Goal: Task Accomplishment & Management: Manage account settings

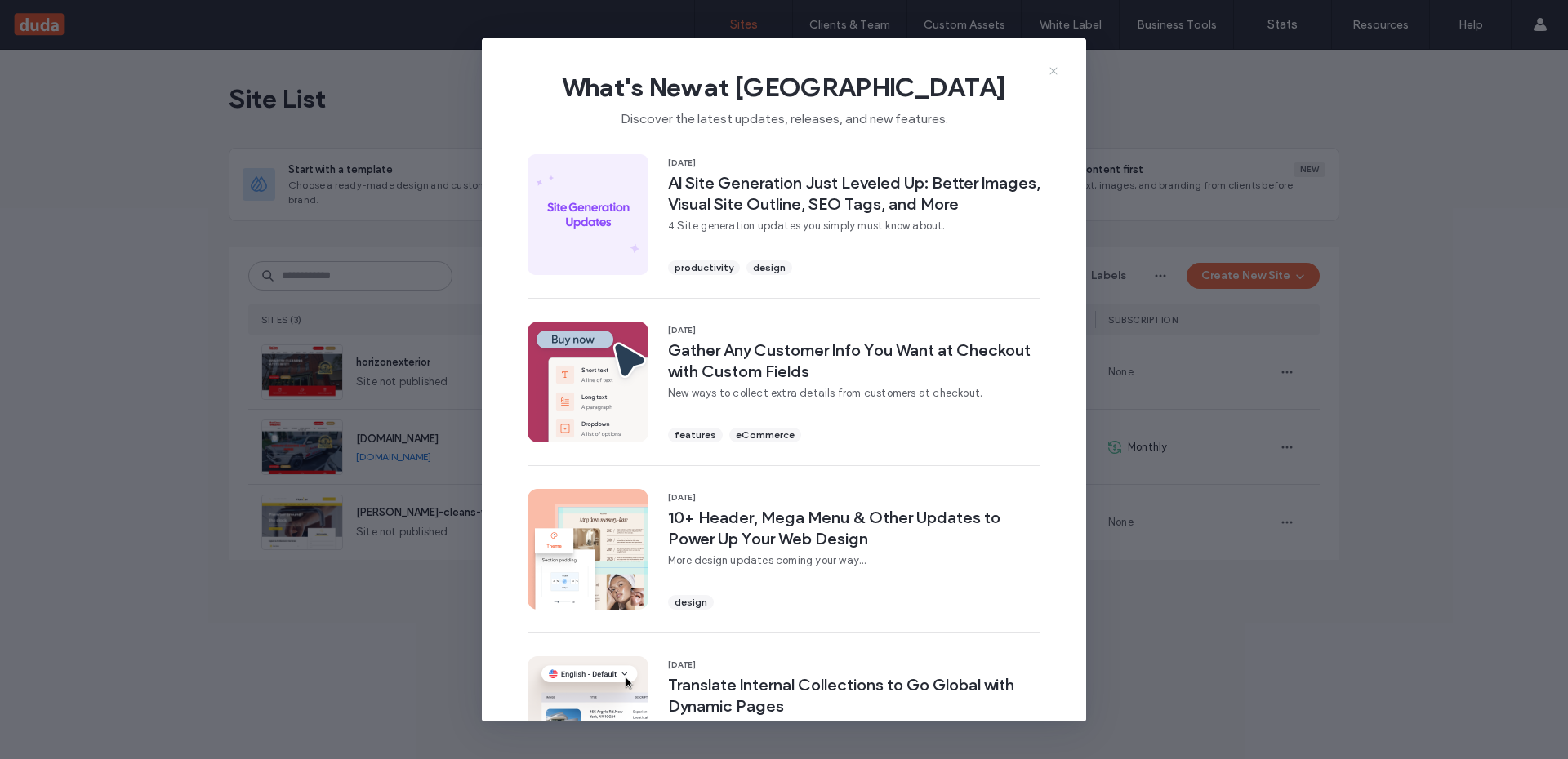
click at [1054, 71] on use at bounding box center [1053, 71] width 8 height 8
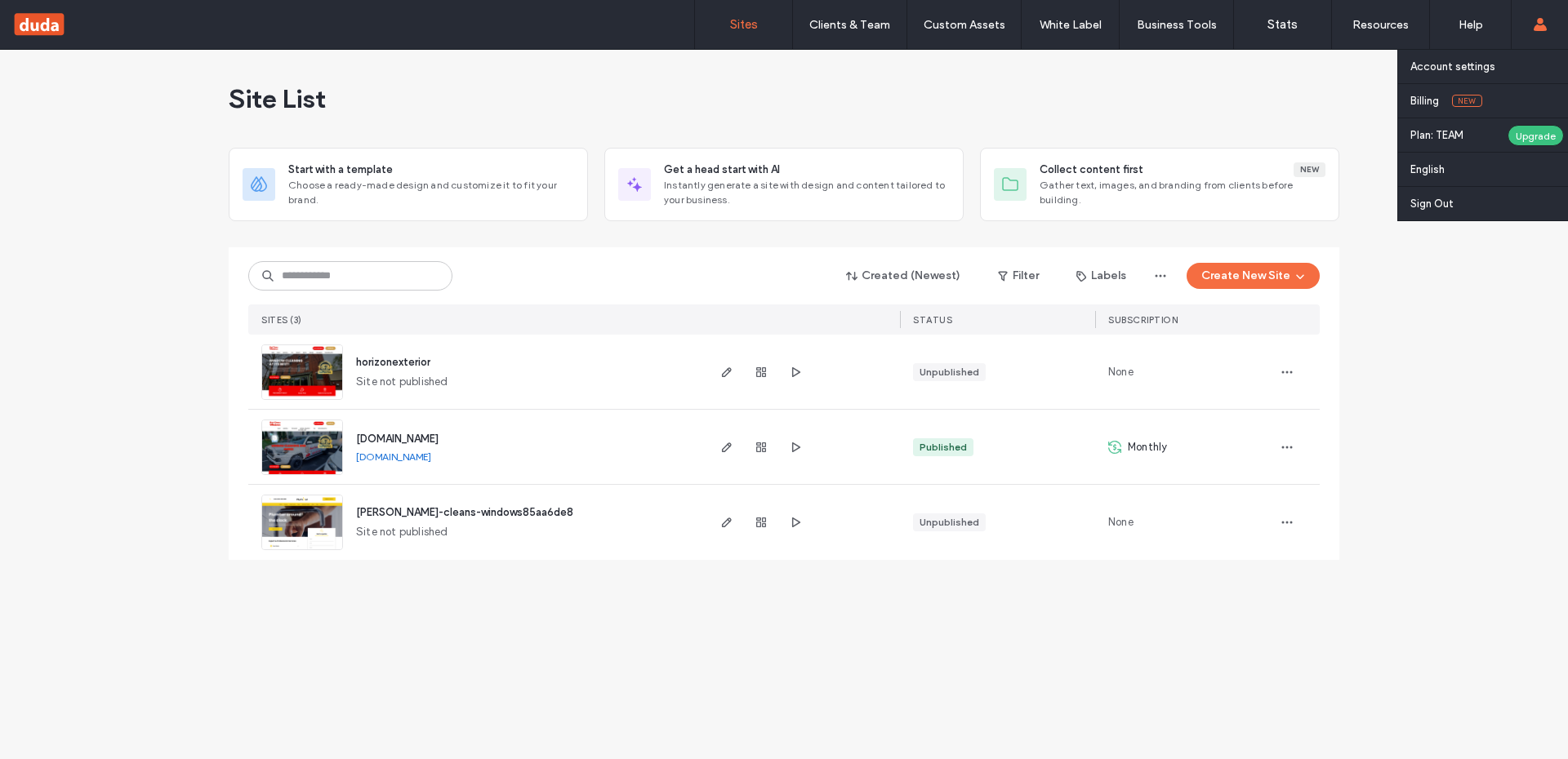
click at [1536, 15] on span at bounding box center [1540, 25] width 13 height 49
click at [1448, 107] on link "Billing New" at bounding box center [1488, 101] width 157 height 33
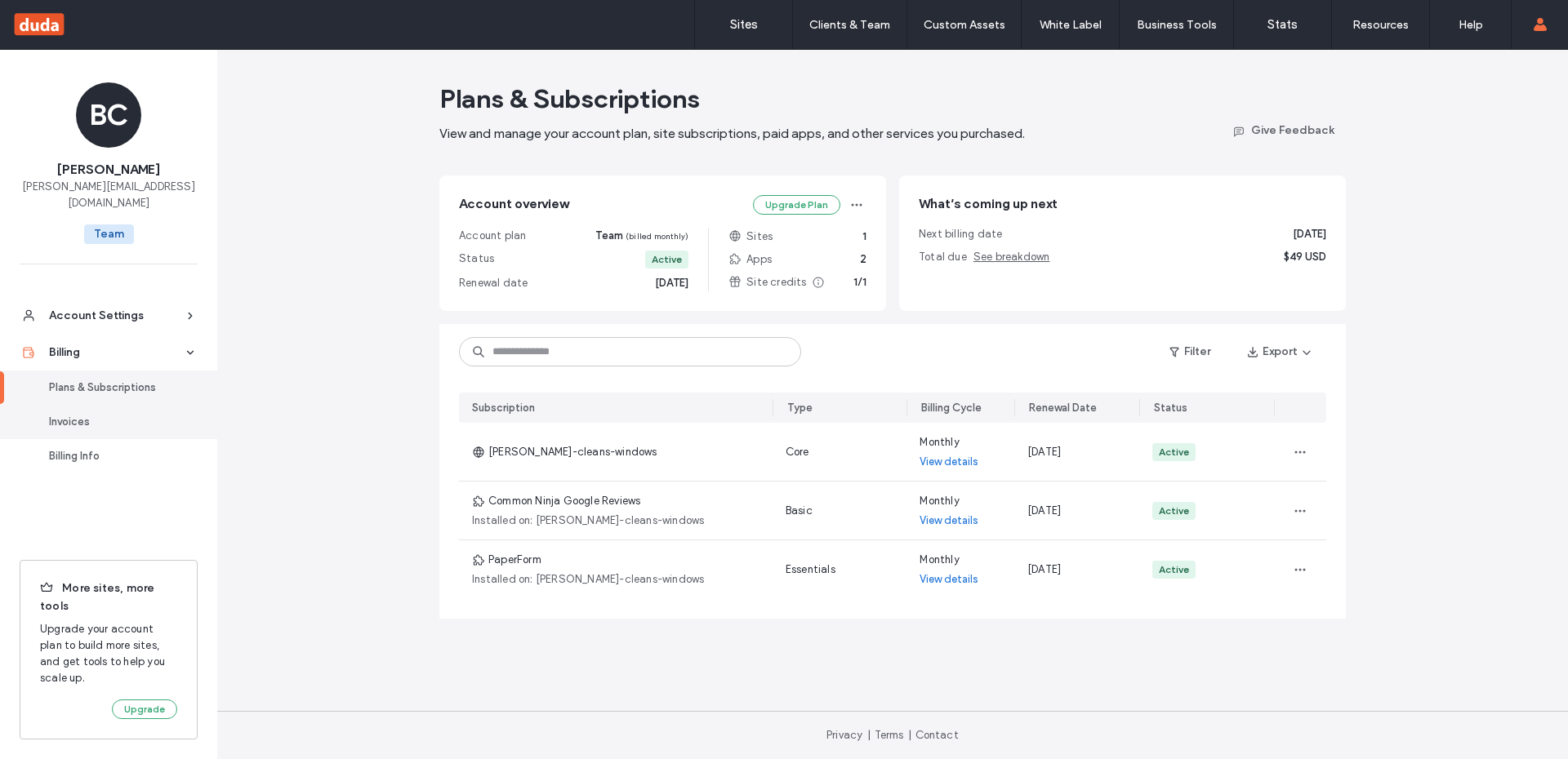
click at [125, 405] on link "Invoices" at bounding box center [108, 422] width 217 height 34
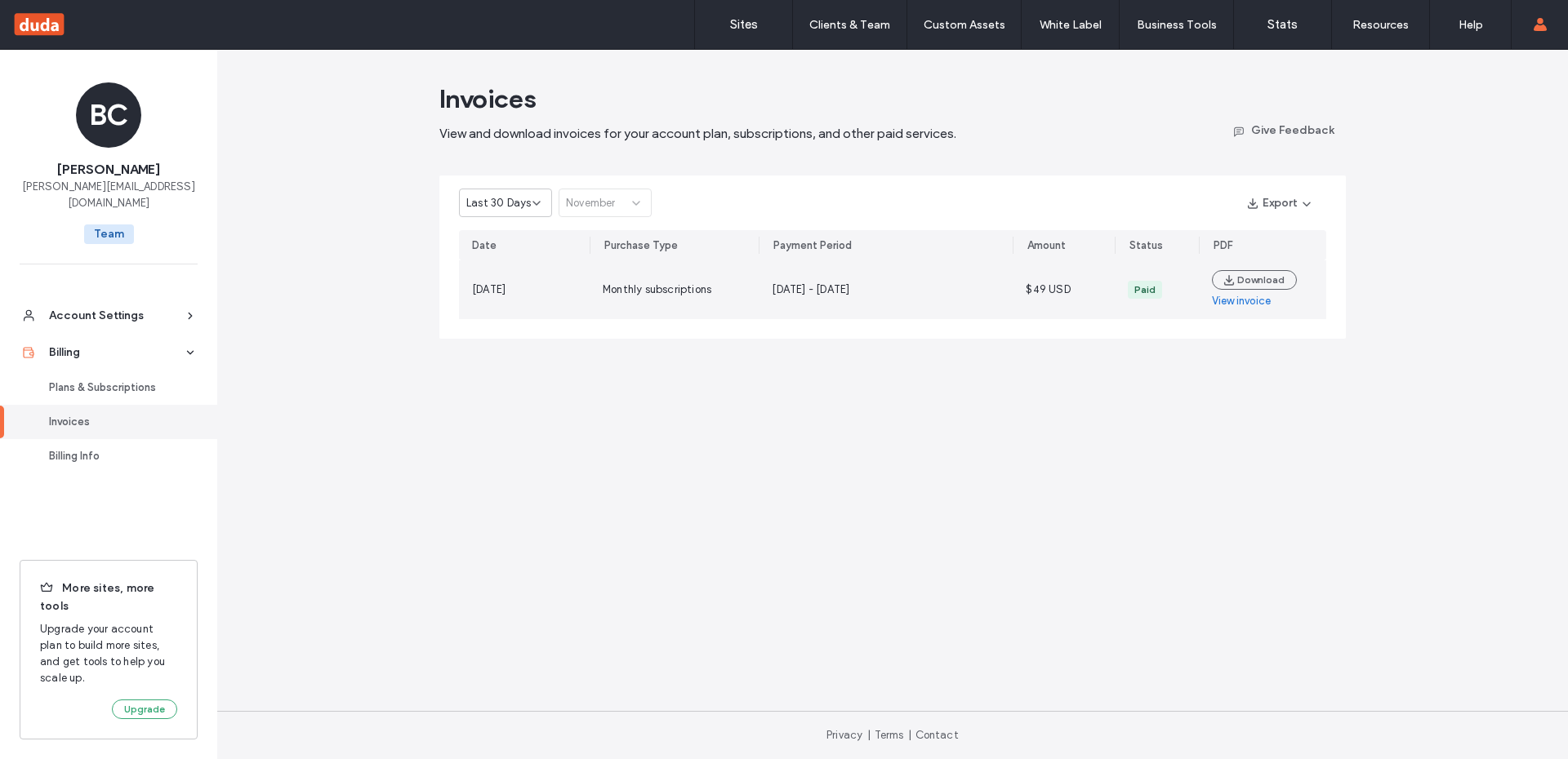
click at [1240, 301] on link "View invoice" at bounding box center [1241, 301] width 59 height 16
